Goal: Task Accomplishment & Management: Use online tool/utility

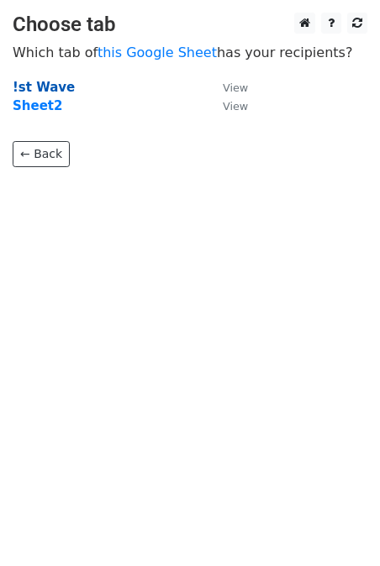
click at [38, 89] on strong "!st Wave" at bounding box center [44, 87] width 62 height 15
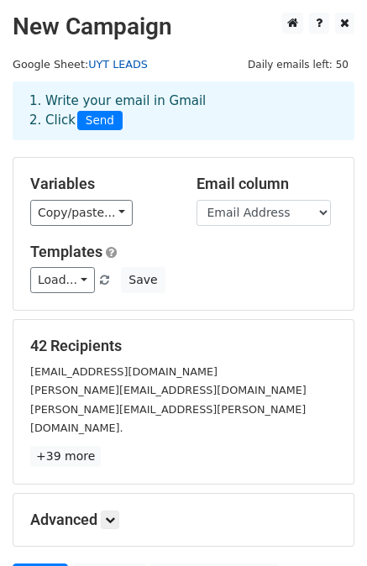
click at [105, 61] on link "UYT LEADS" at bounding box center [118, 64] width 60 height 13
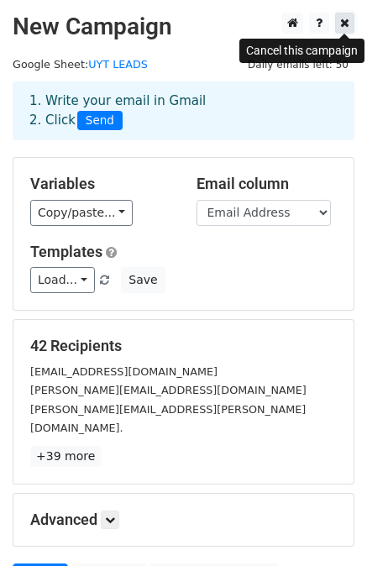
click at [344, 29] on icon at bounding box center [344, 23] width 9 height 12
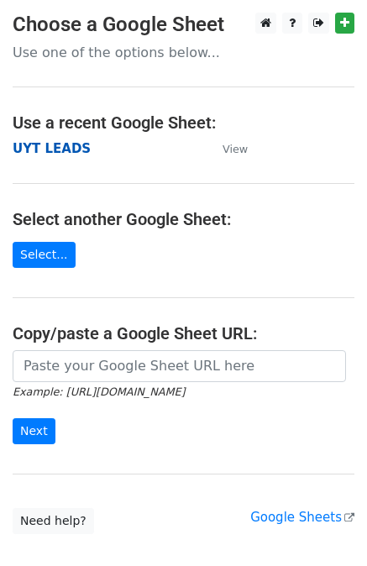
click at [57, 149] on strong "UYT LEADS" at bounding box center [52, 148] width 78 height 15
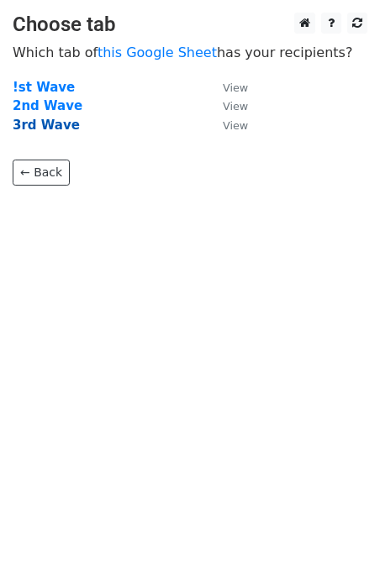
click at [40, 126] on strong "3rd Wave" at bounding box center [46, 125] width 67 height 15
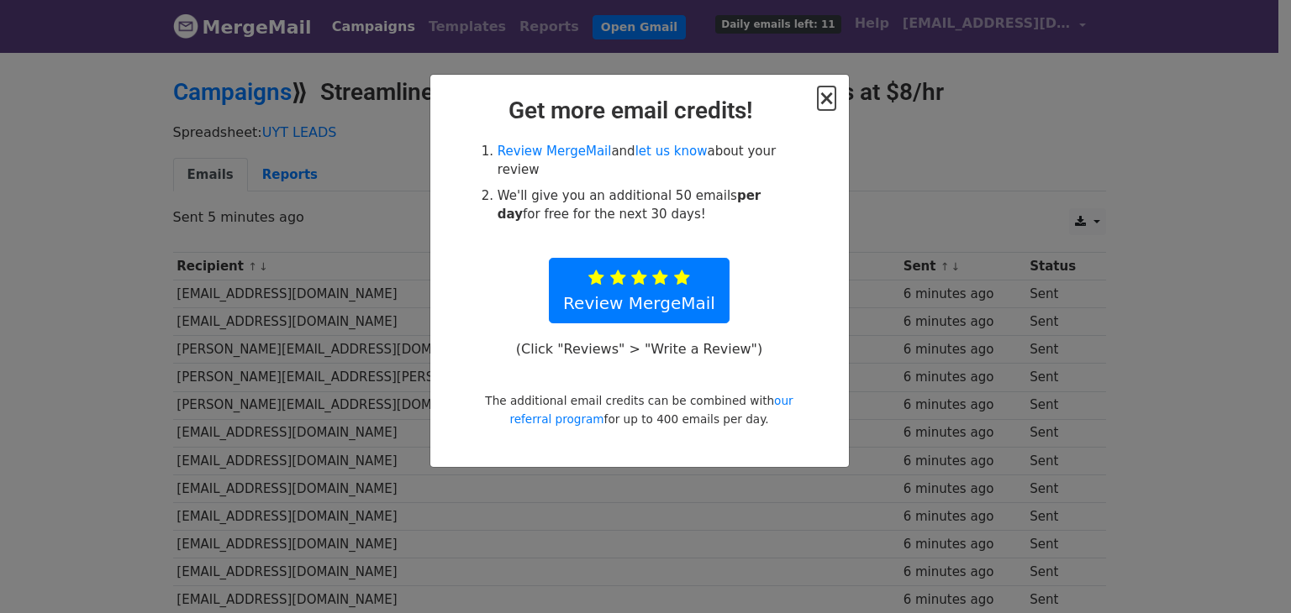
drag, startPoint x: 0, startPoint y: 0, endPoint x: 828, endPoint y: 103, distance: 834.1
click at [828, 103] on span "×" at bounding box center [826, 99] width 17 height 24
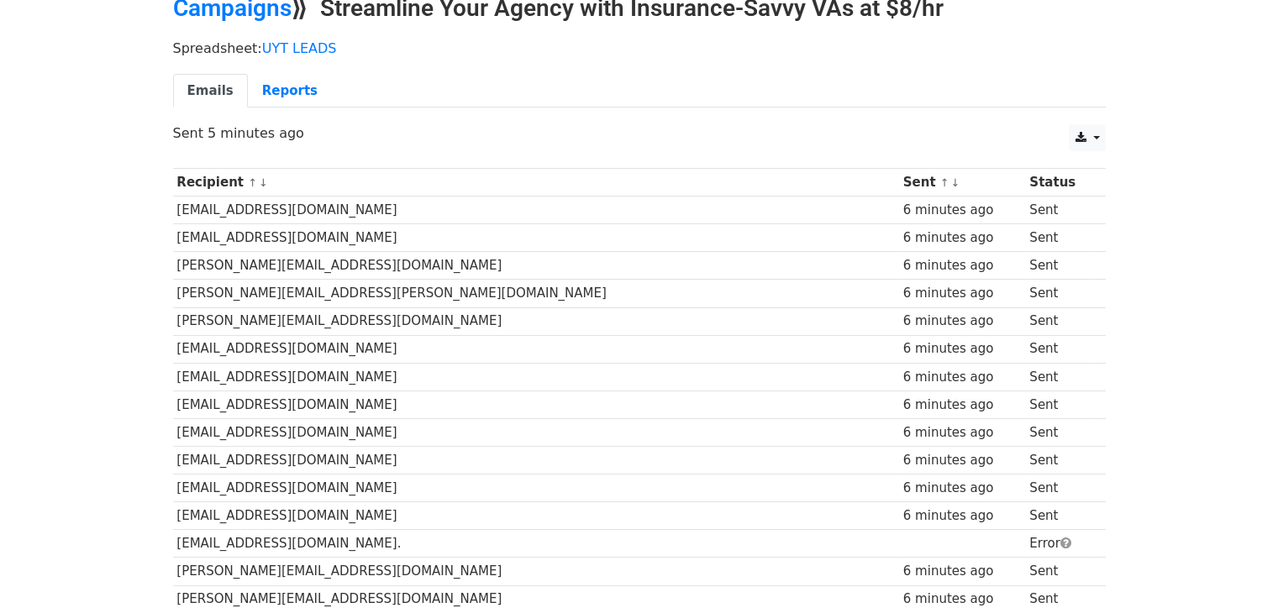
scroll to position [252, 0]
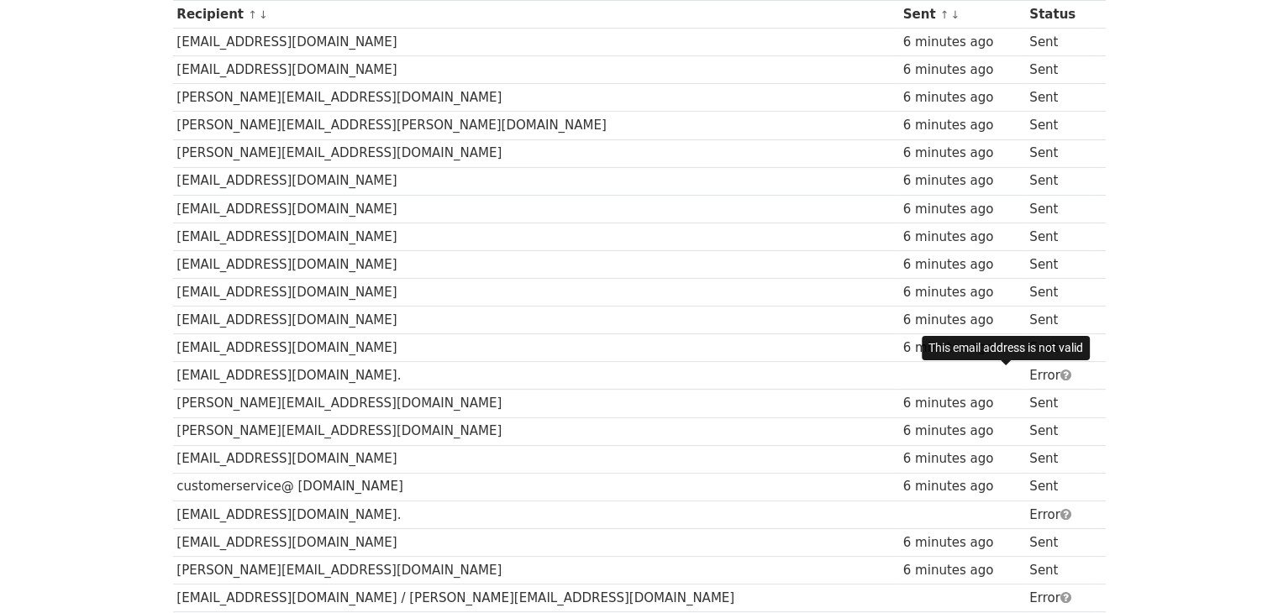
click at [1061, 377] on span at bounding box center [1066, 375] width 11 height 13
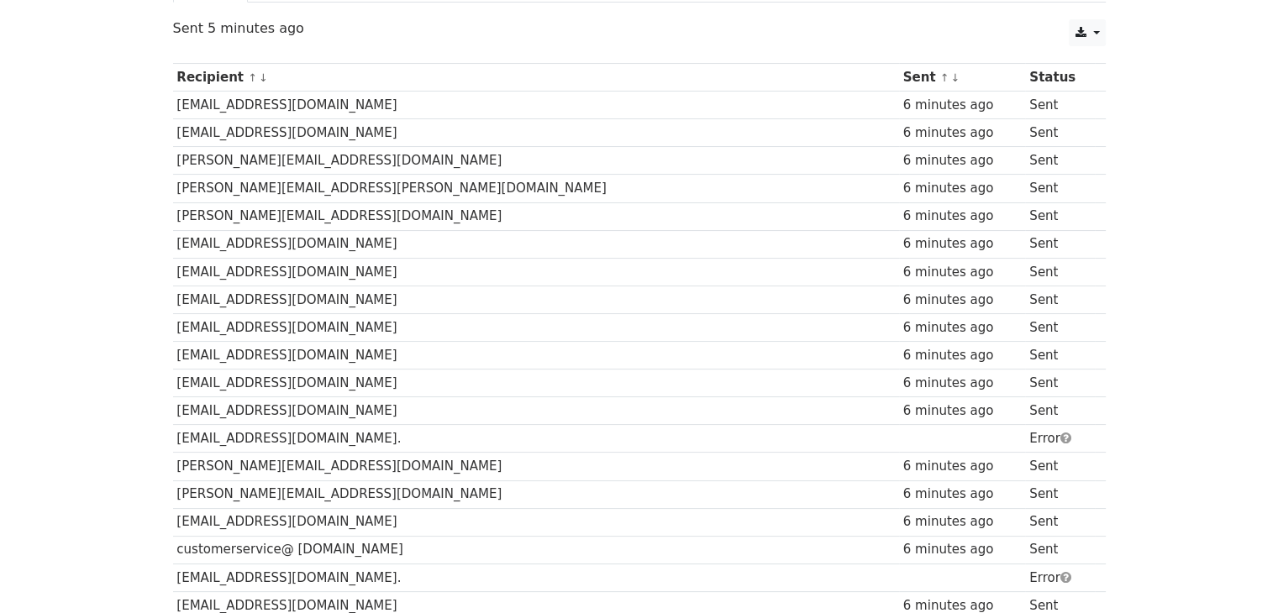
scroll to position [0, 0]
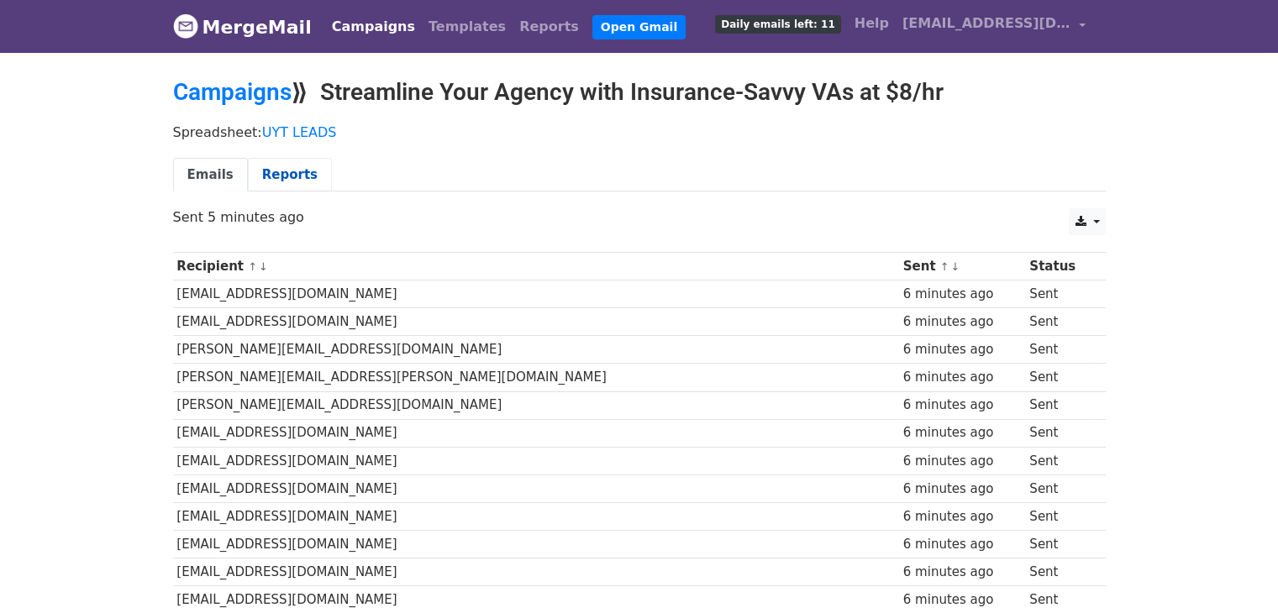
click at [283, 184] on link "Reports" at bounding box center [290, 175] width 84 height 34
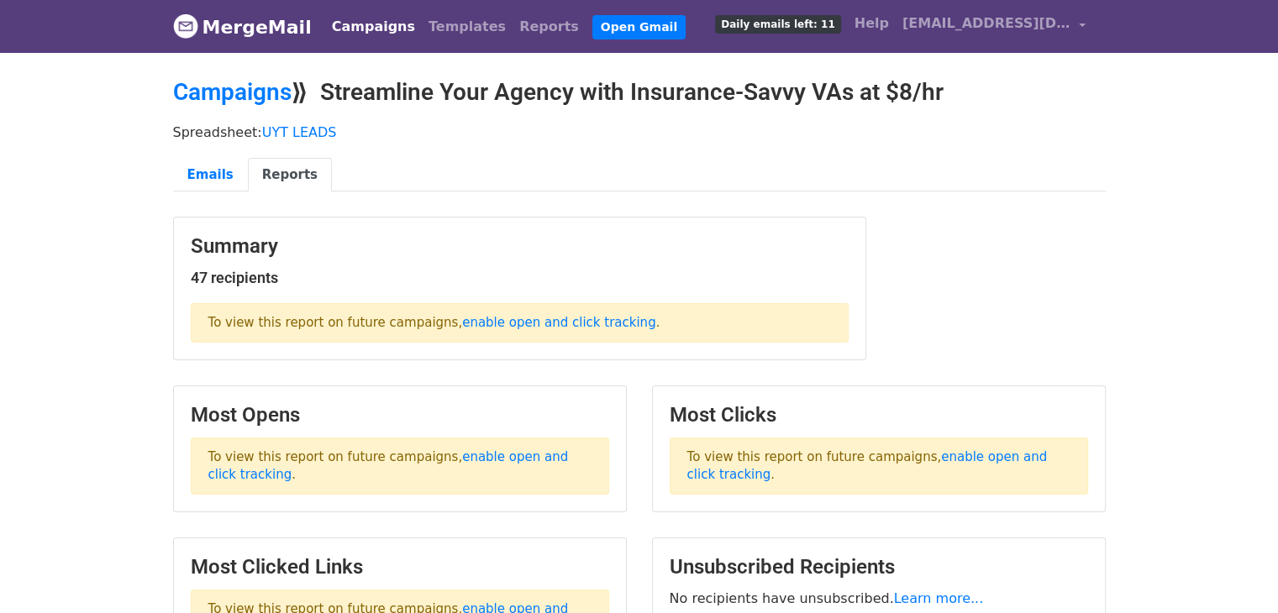
scroll to position [84, 0]
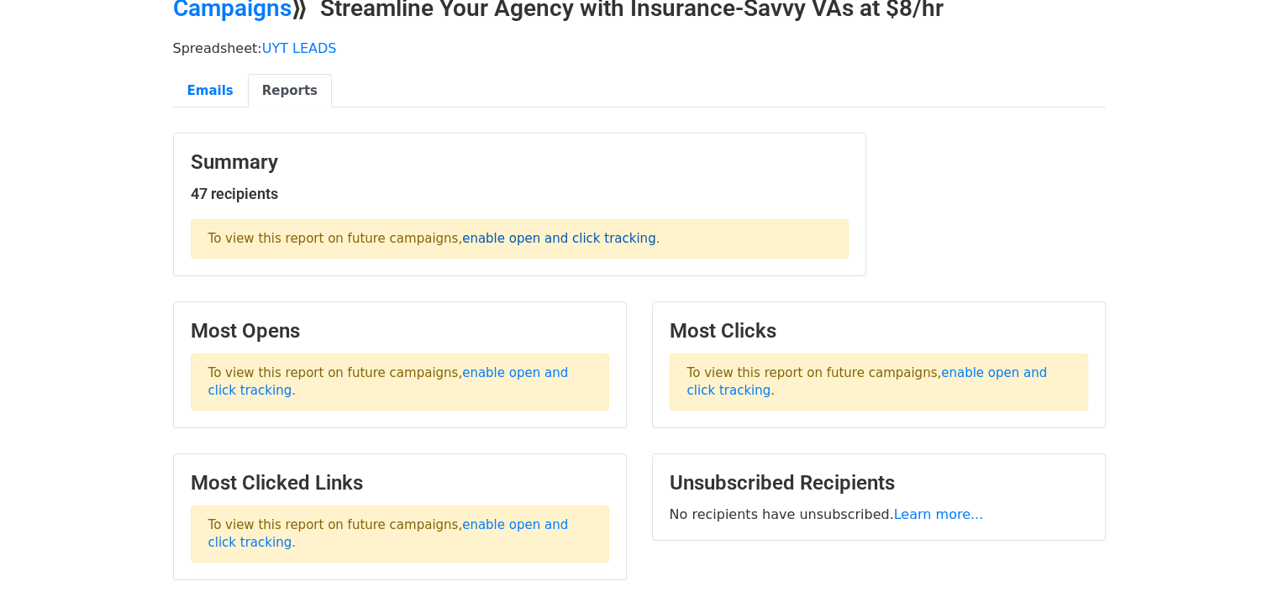
click at [536, 238] on link "enable open and click tracking" at bounding box center [558, 238] width 193 height 15
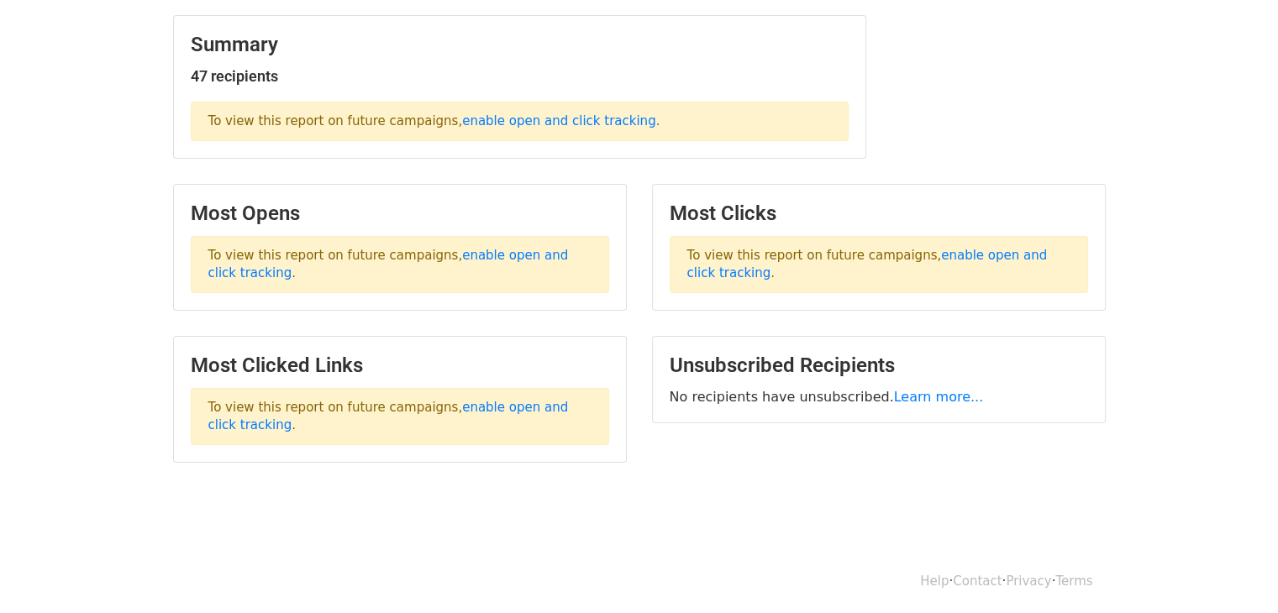
scroll to position [0, 0]
